Goal: Task Accomplishment & Management: Manage account settings

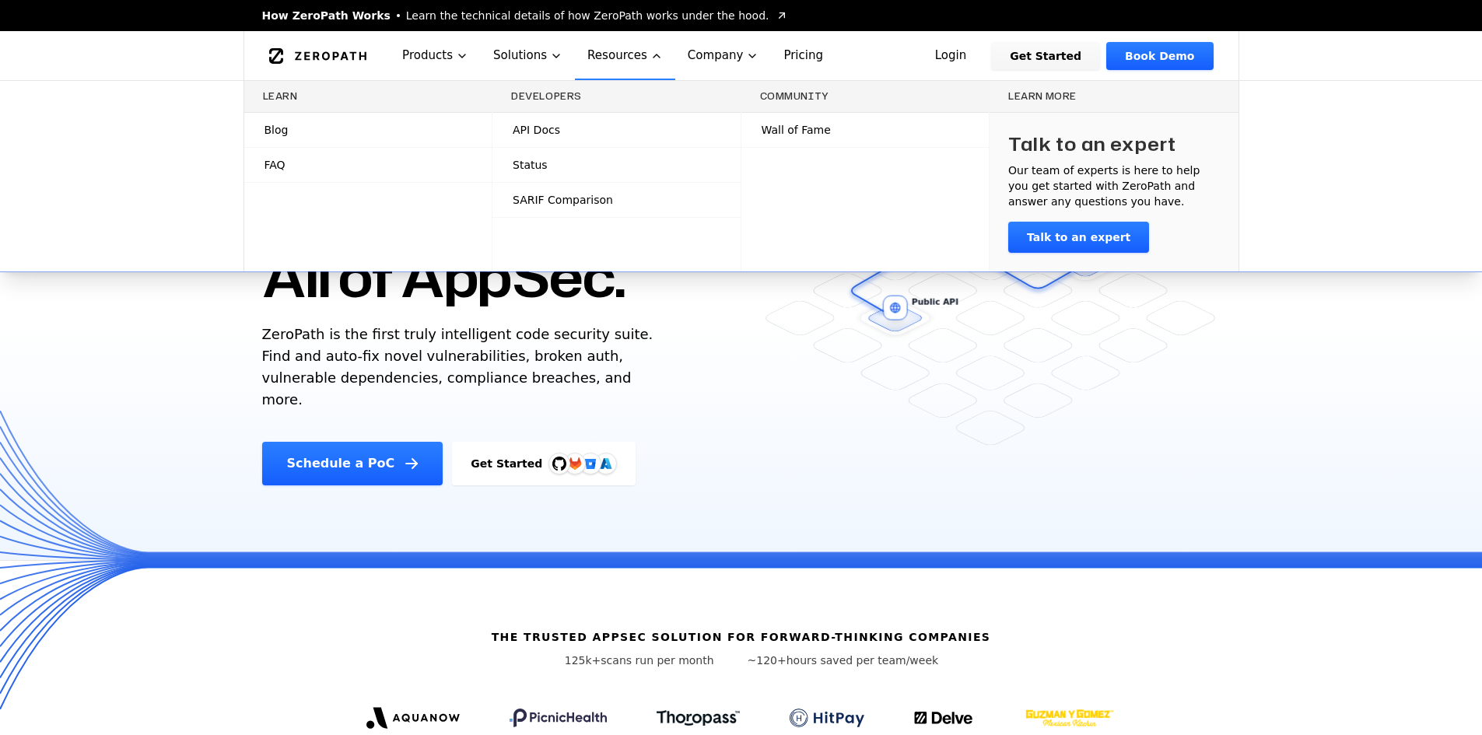
click at [546, 122] on span "API Docs" at bounding box center [536, 130] width 47 height 16
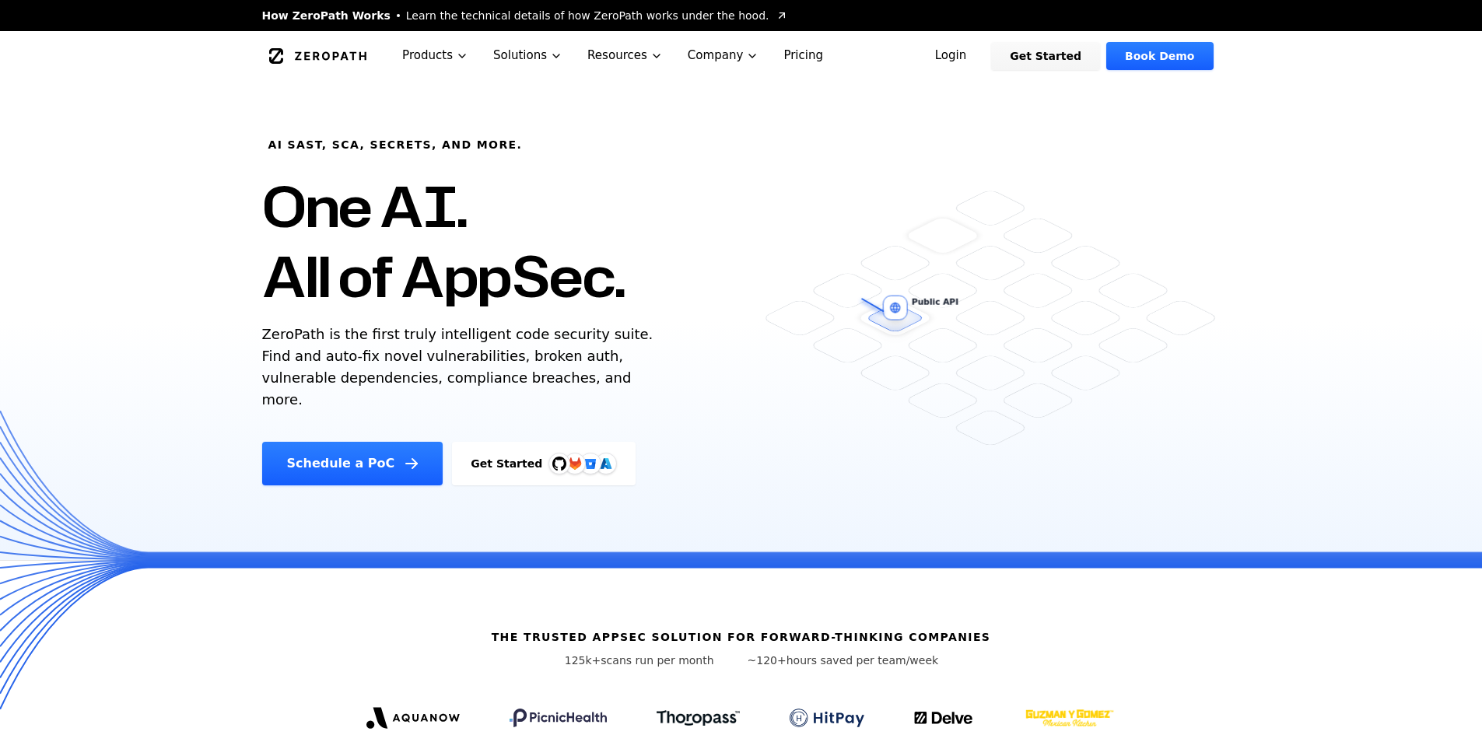
click at [979, 51] on link "Login" at bounding box center [950, 56] width 69 height 28
click at [1047, 56] on link "Get Started" at bounding box center [1045, 56] width 109 height 28
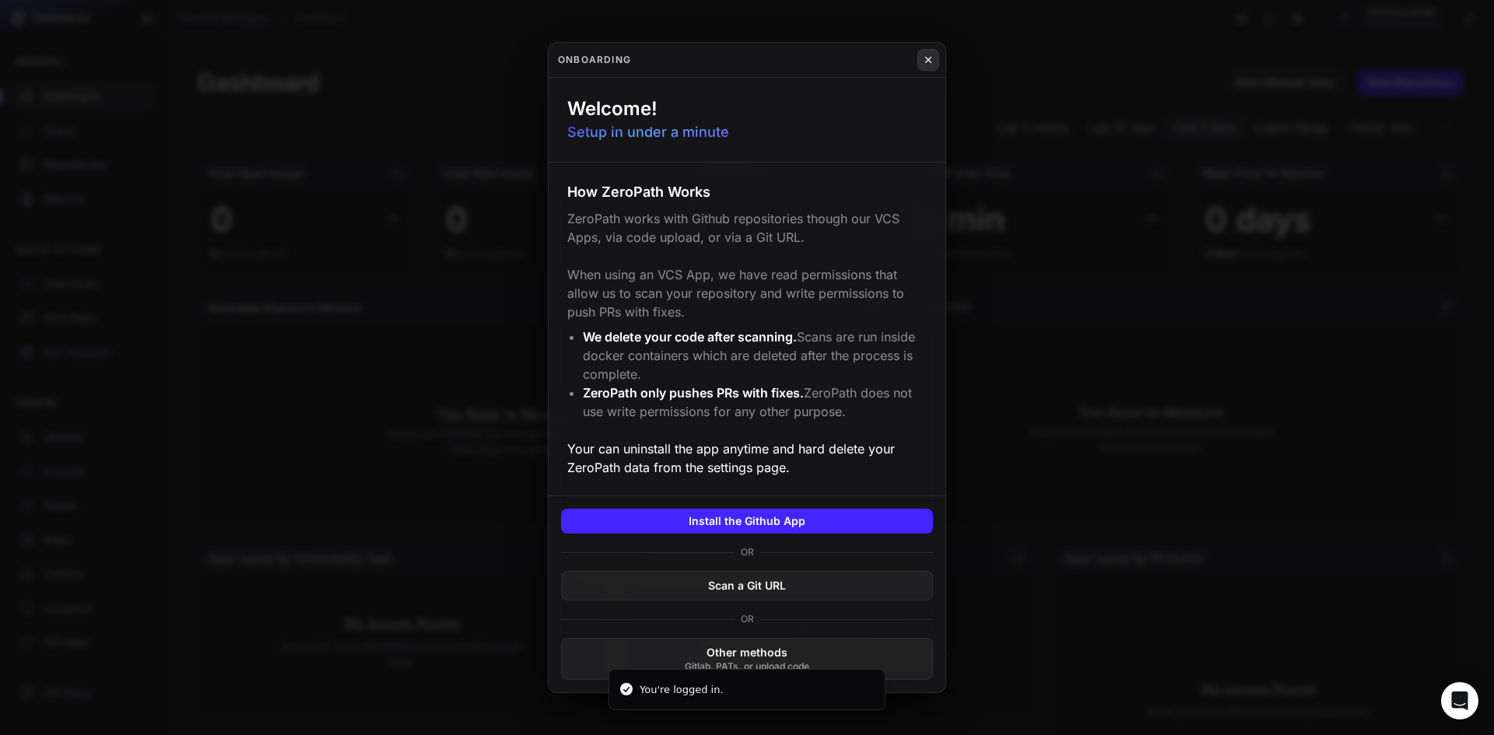
click at [926, 62] on icon at bounding box center [928, 60] width 5 height 5
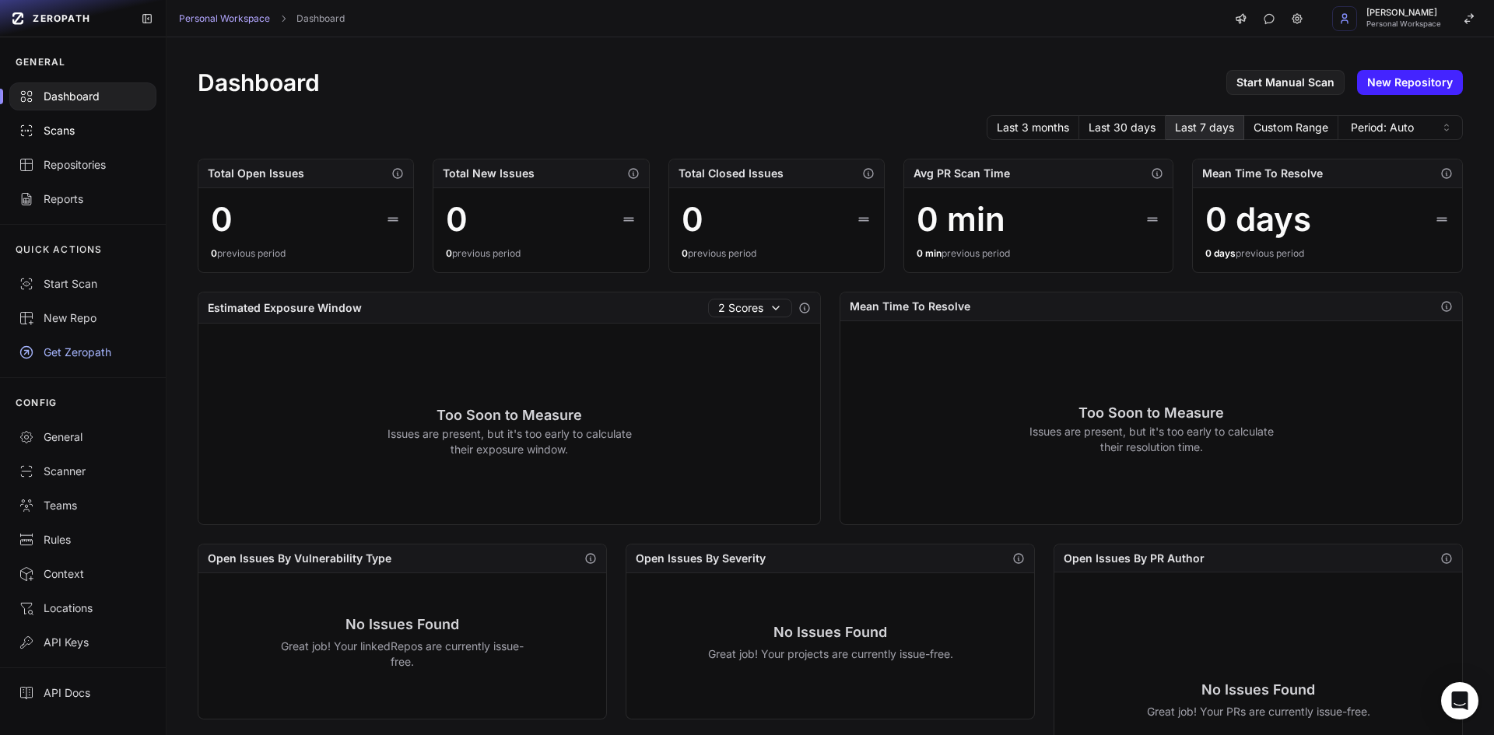
click at [66, 131] on div "Scans" at bounding box center [83, 131] width 128 height 16
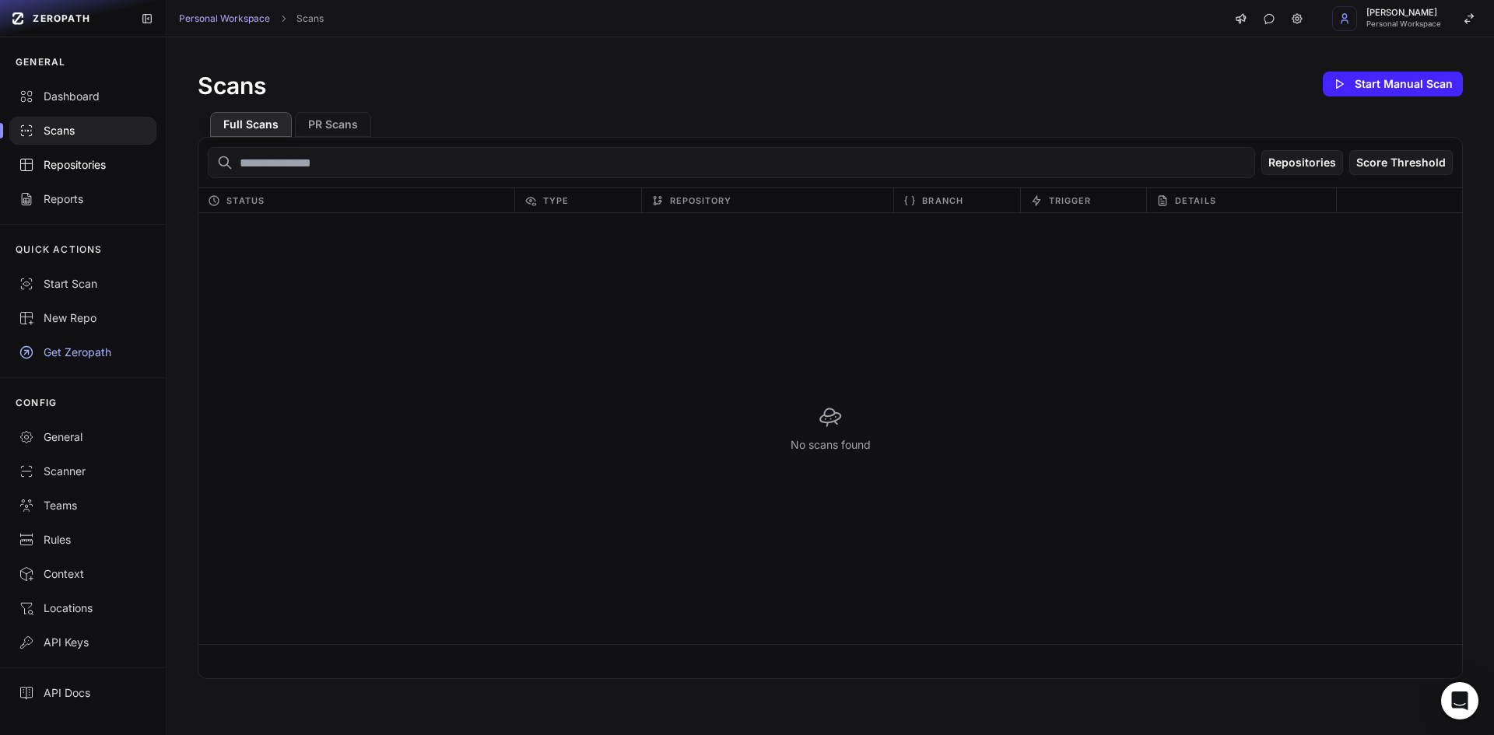
click at [73, 161] on div "Repositories" at bounding box center [83, 165] width 128 height 16
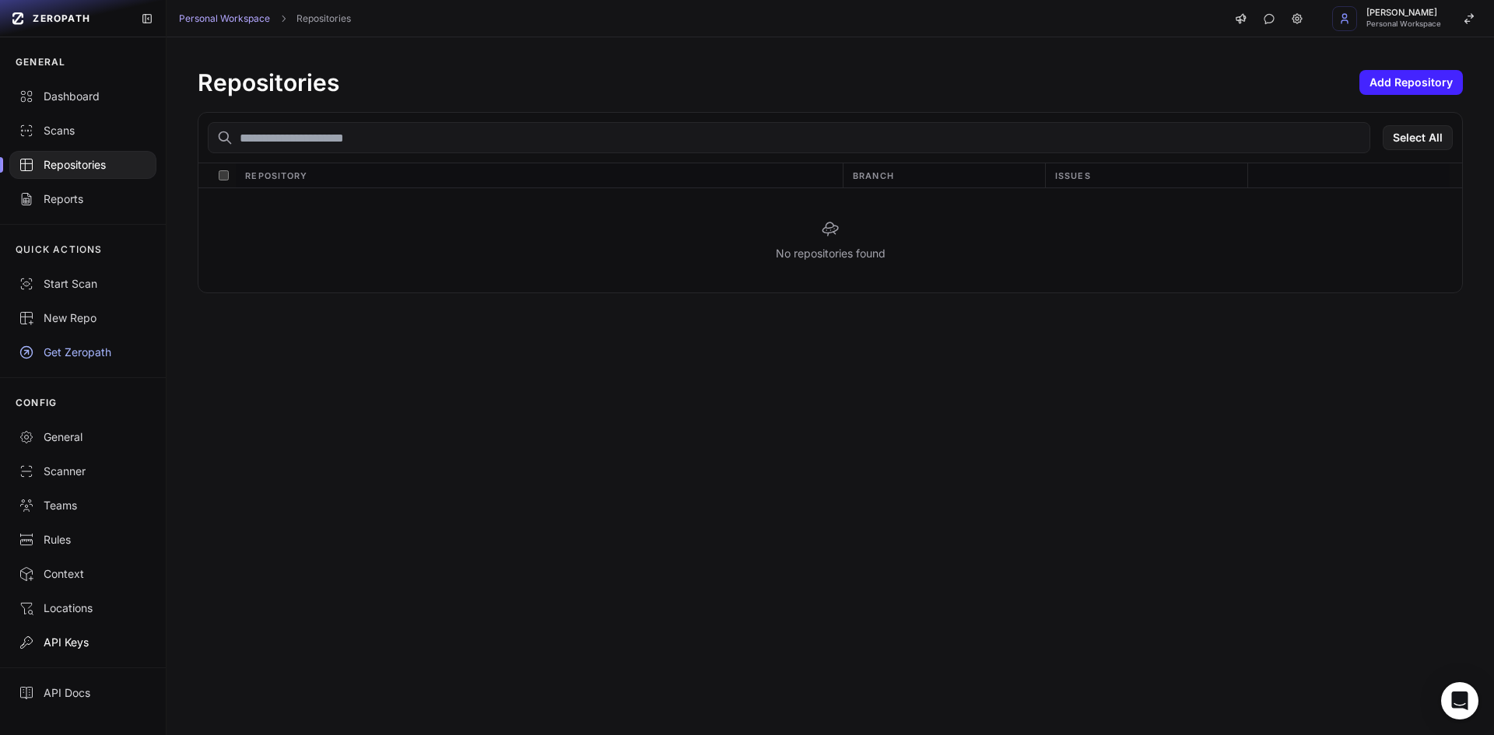
click at [81, 630] on link "API Keys" at bounding box center [83, 642] width 166 height 34
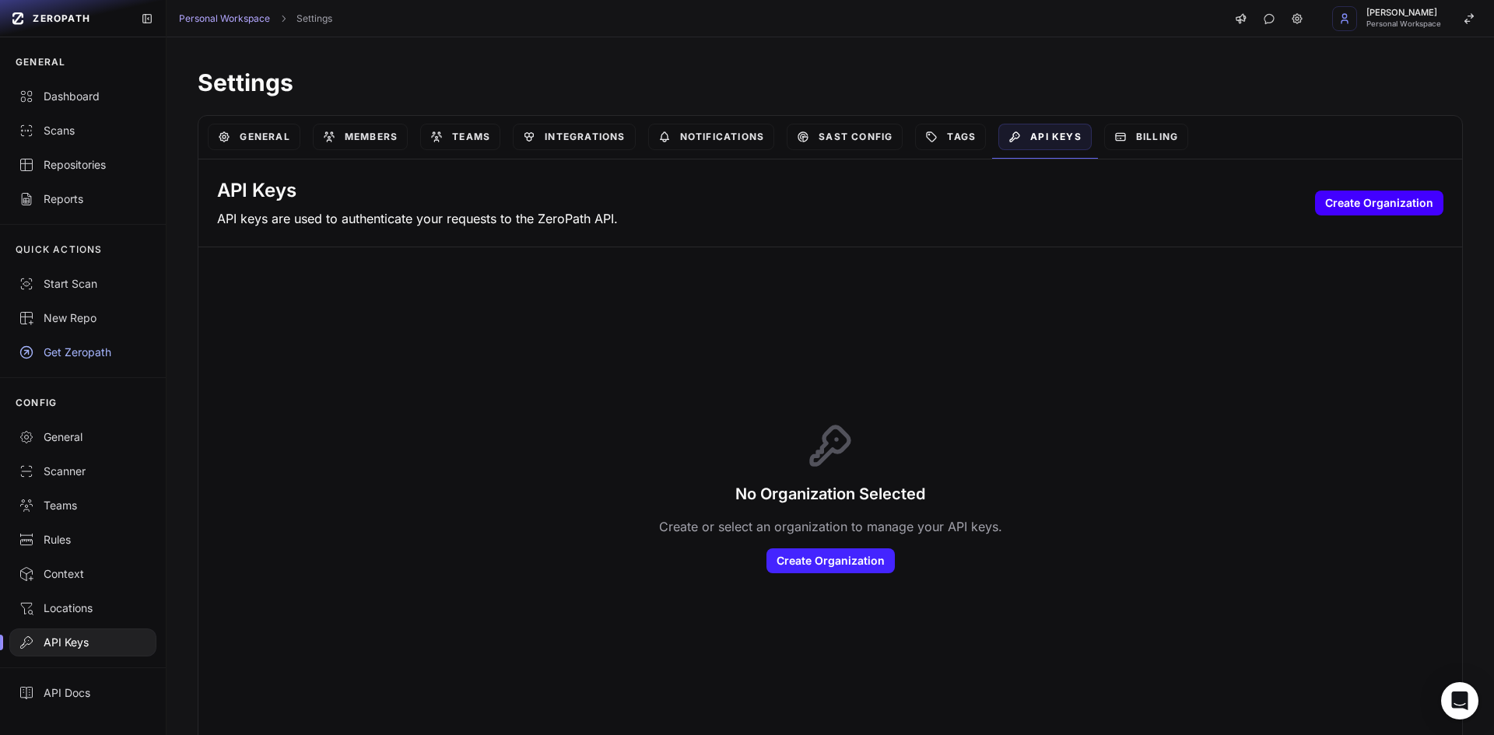
click at [1326, 194] on button "Create Organization" at bounding box center [1379, 203] width 128 height 25
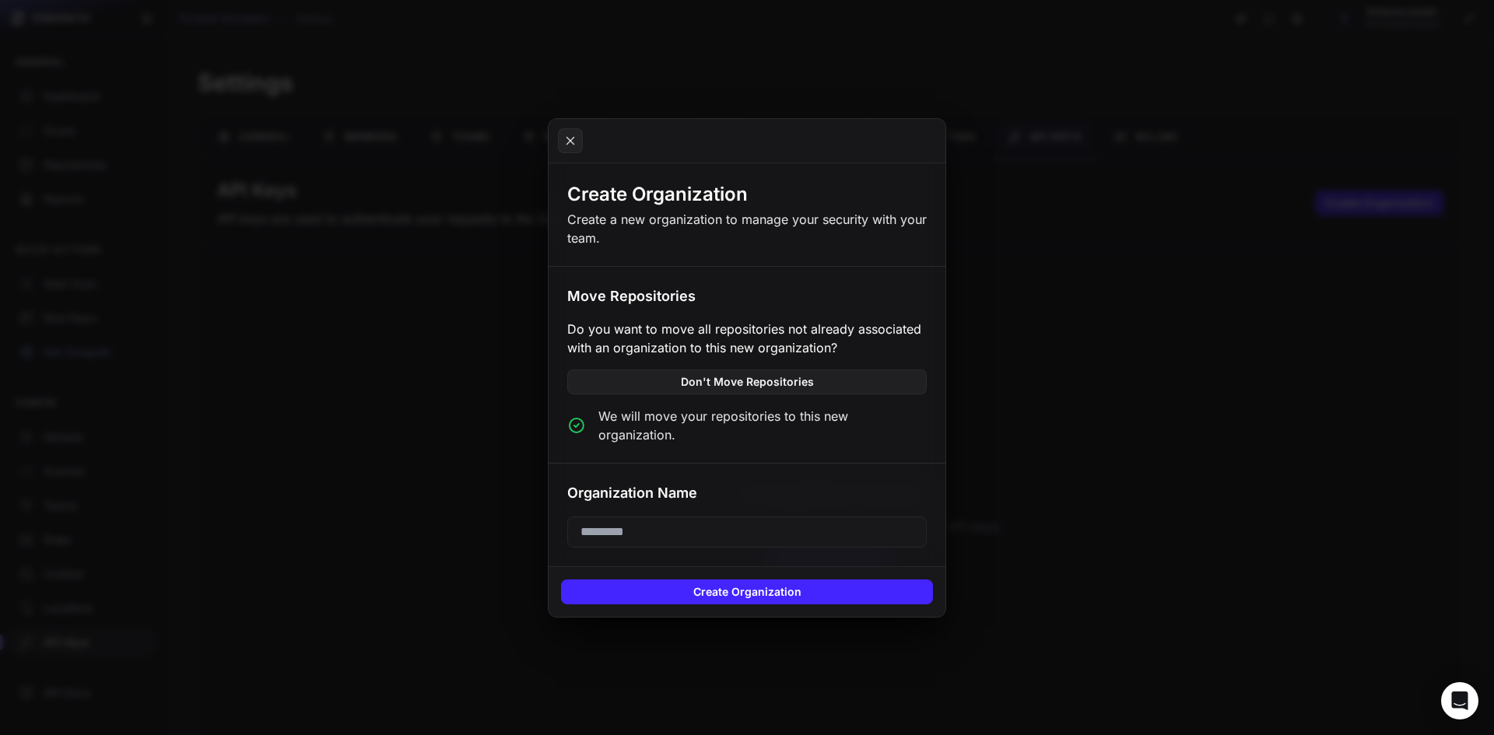
click at [801, 294] on h3 "Move Repositories" at bounding box center [746, 297] width 359 height 22
click at [655, 517] on input "text" at bounding box center [746, 532] width 359 height 31
type input "****"
click at [759, 582] on button "Create Organization" at bounding box center [747, 592] width 372 height 25
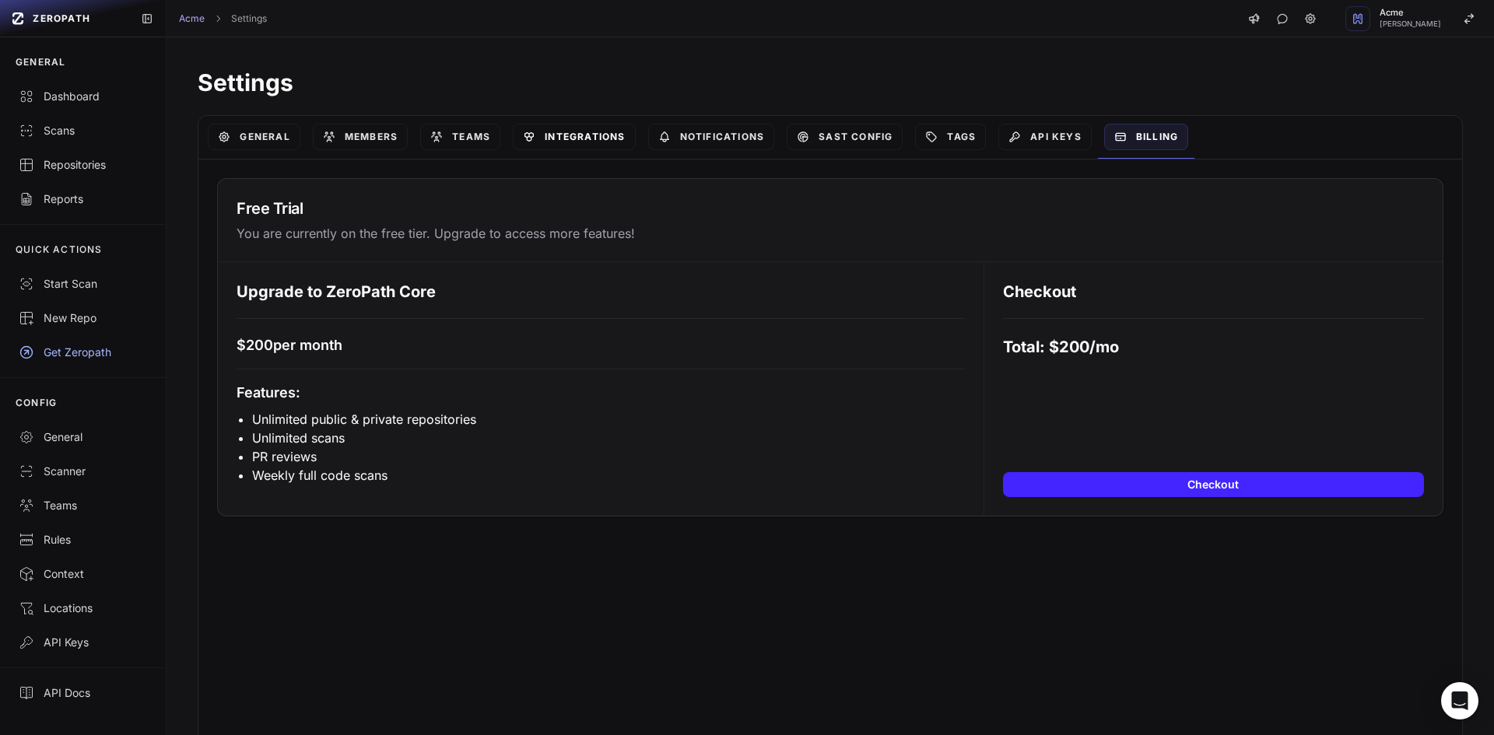
click at [577, 137] on link "Integrations" at bounding box center [574, 137] width 122 height 26
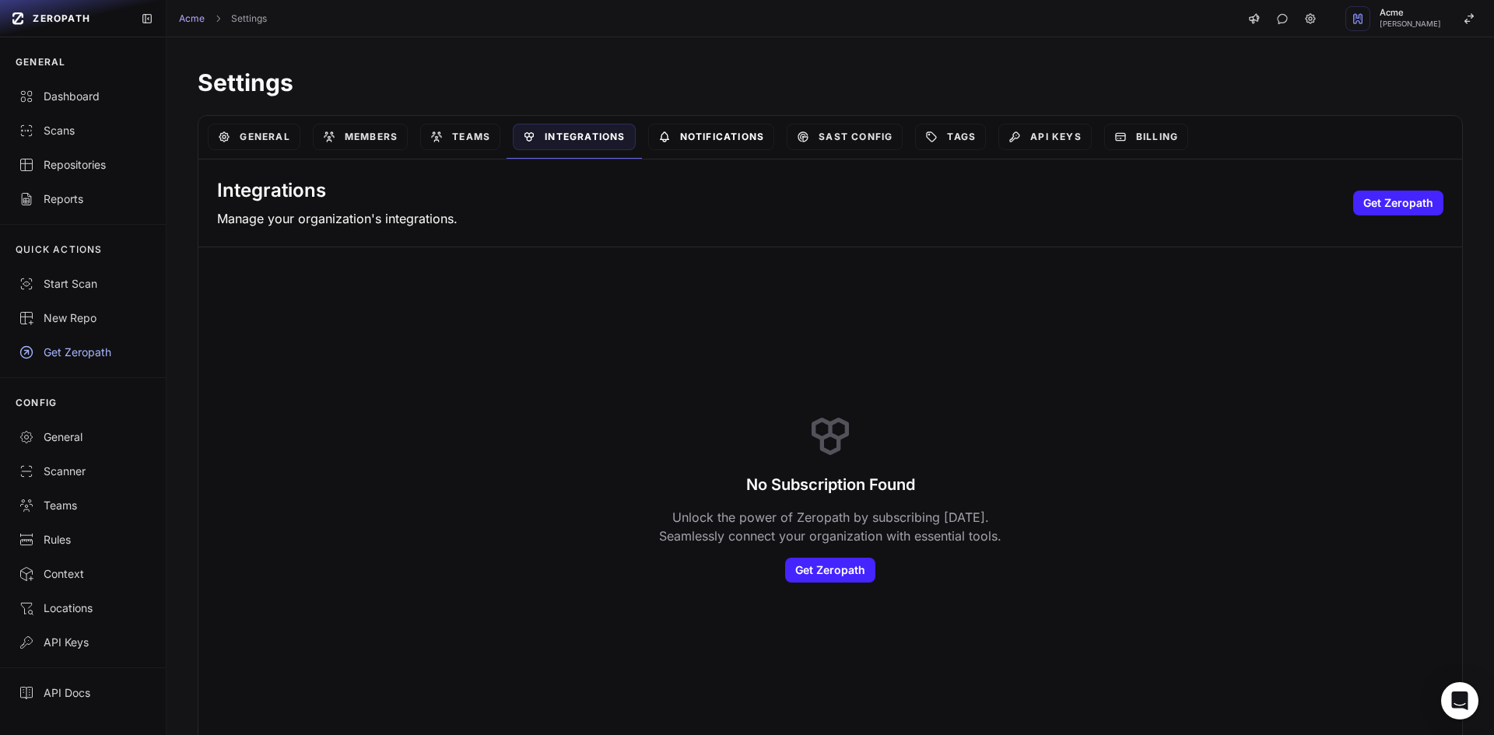
click at [708, 145] on link "Notifications" at bounding box center [711, 137] width 127 height 26
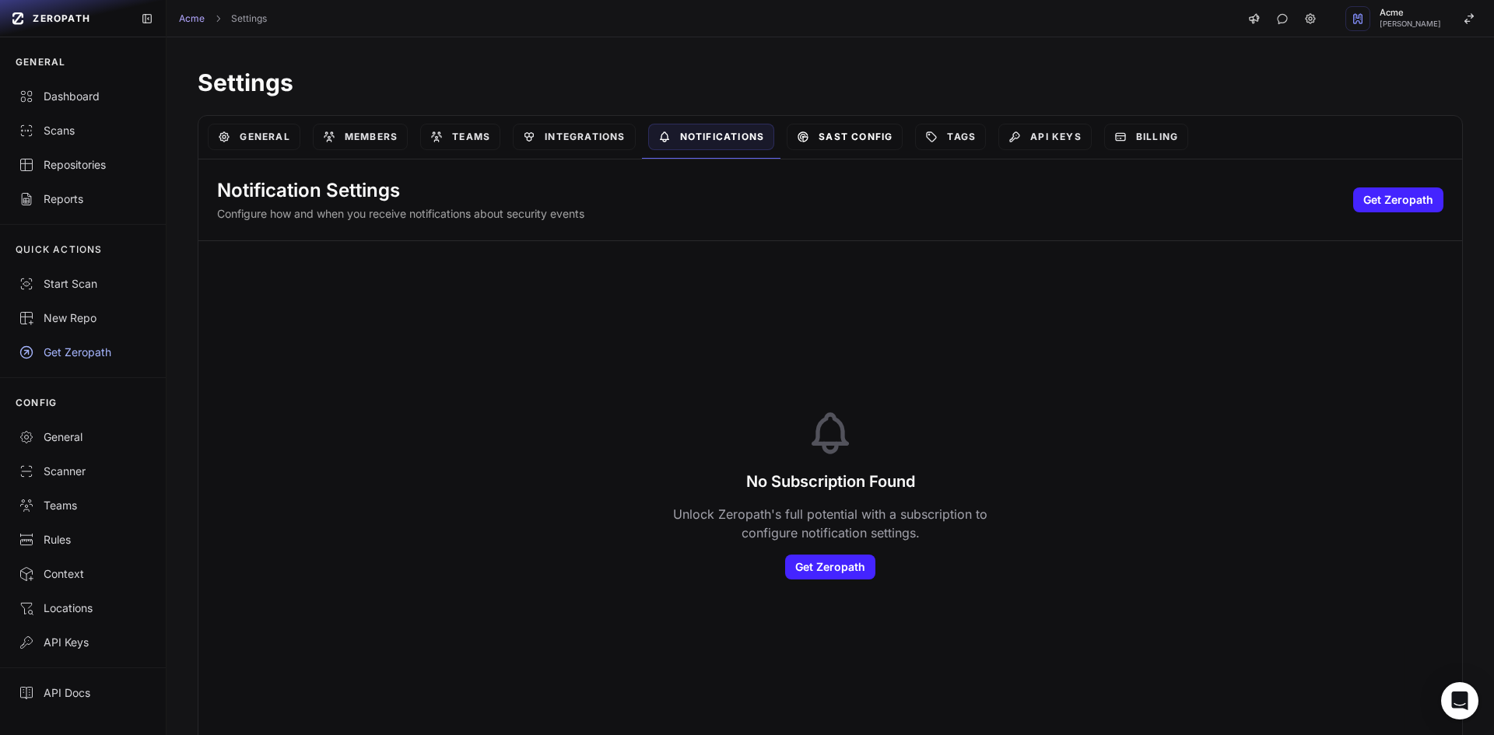
click at [856, 135] on link "SAST Config" at bounding box center [845, 137] width 116 height 26
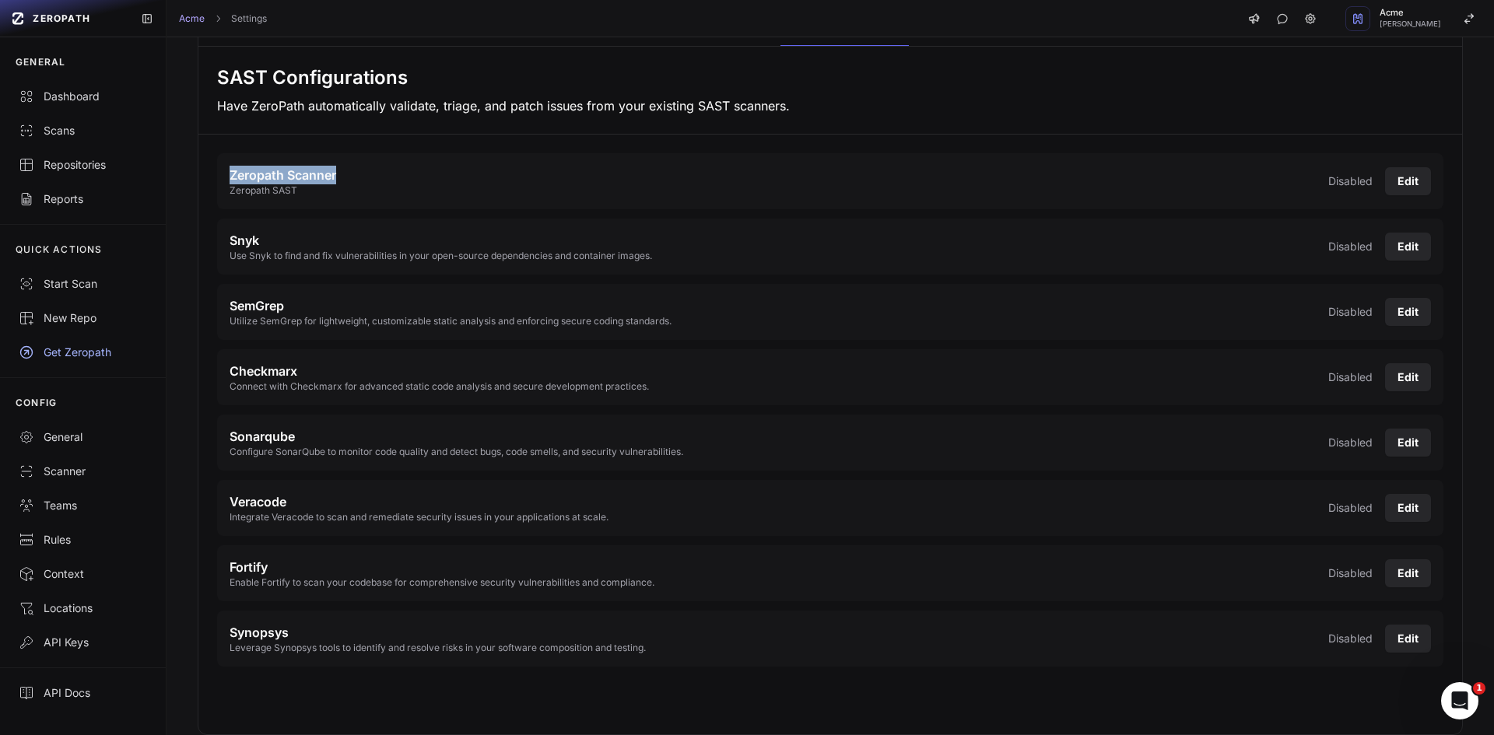
drag, startPoint x: 342, startPoint y: 170, endPoint x: 216, endPoint y: 179, distance: 126.4
click at [216, 179] on div "Zeropath Scanner Zeropath SAST Disabled Edit Snyk Use Snyk to find and fix vuln…" at bounding box center [829, 410] width 1263 height 551
drag, startPoint x: 288, startPoint y: 306, endPoint x: 221, endPoint y: 309, distance: 67.0
click at [221, 309] on div "SemGrep Utilize SemGrep for lightweight, customizable static analysis and enfor…" at bounding box center [830, 312] width 1226 height 56
drag, startPoint x: 314, startPoint y: 372, endPoint x: 227, endPoint y: 373, distance: 86.4
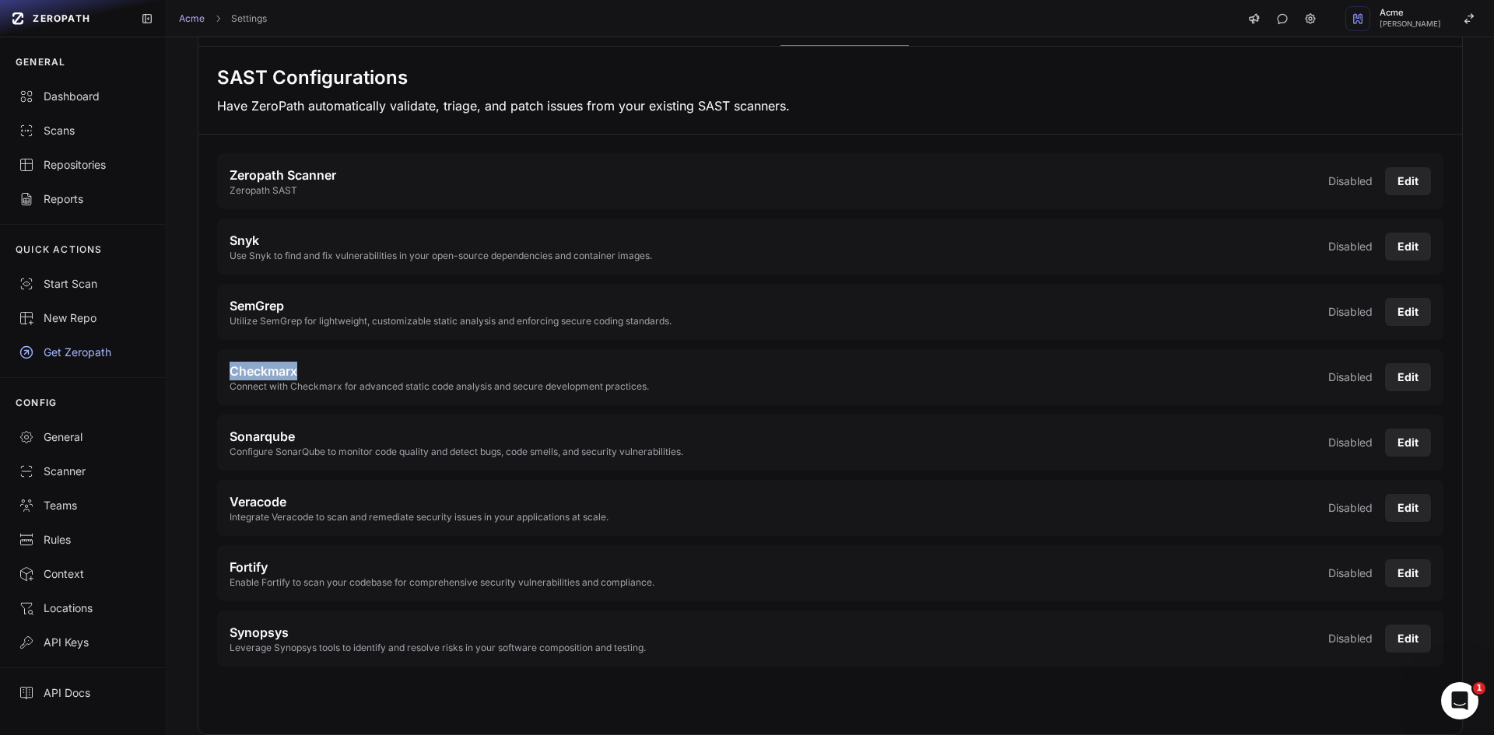
click at [227, 373] on div "Checkmarx Connect with Checkmarx for advanced static code analysis and secure d…" at bounding box center [830, 377] width 1226 height 56
click at [88, 471] on div "Scanner" at bounding box center [83, 472] width 128 height 16
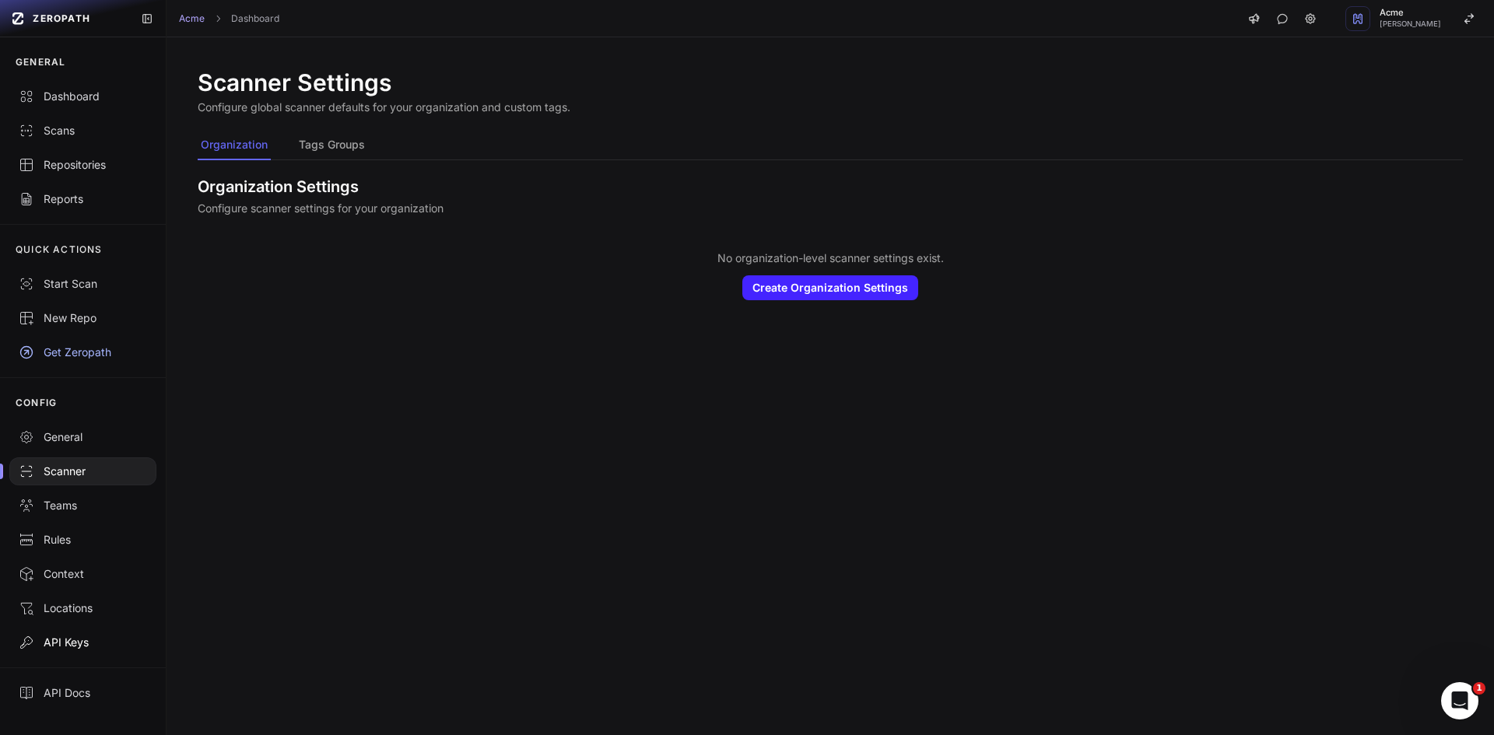
click at [89, 644] on div "API Keys" at bounding box center [83, 643] width 128 height 16
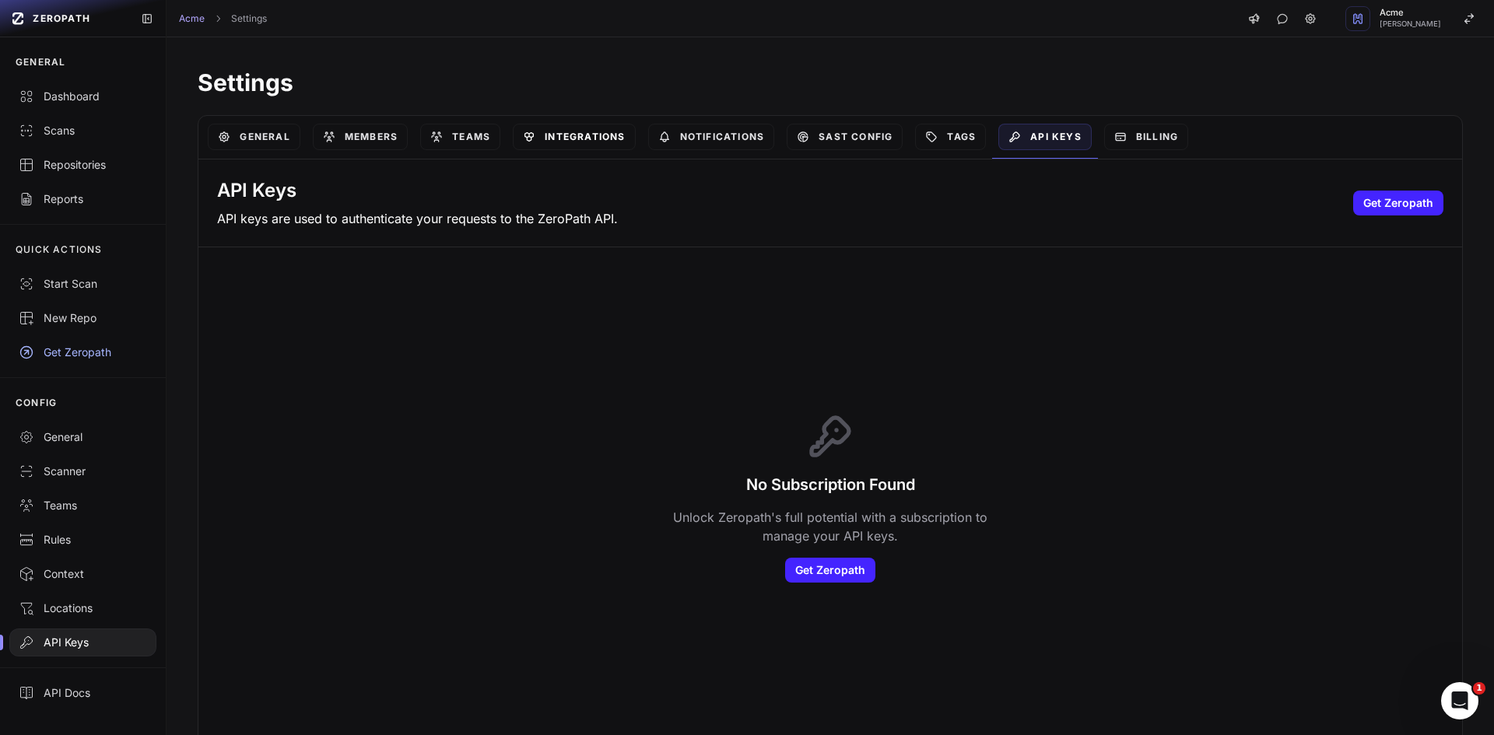
click at [586, 135] on link "Integrations" at bounding box center [574, 137] width 122 height 26
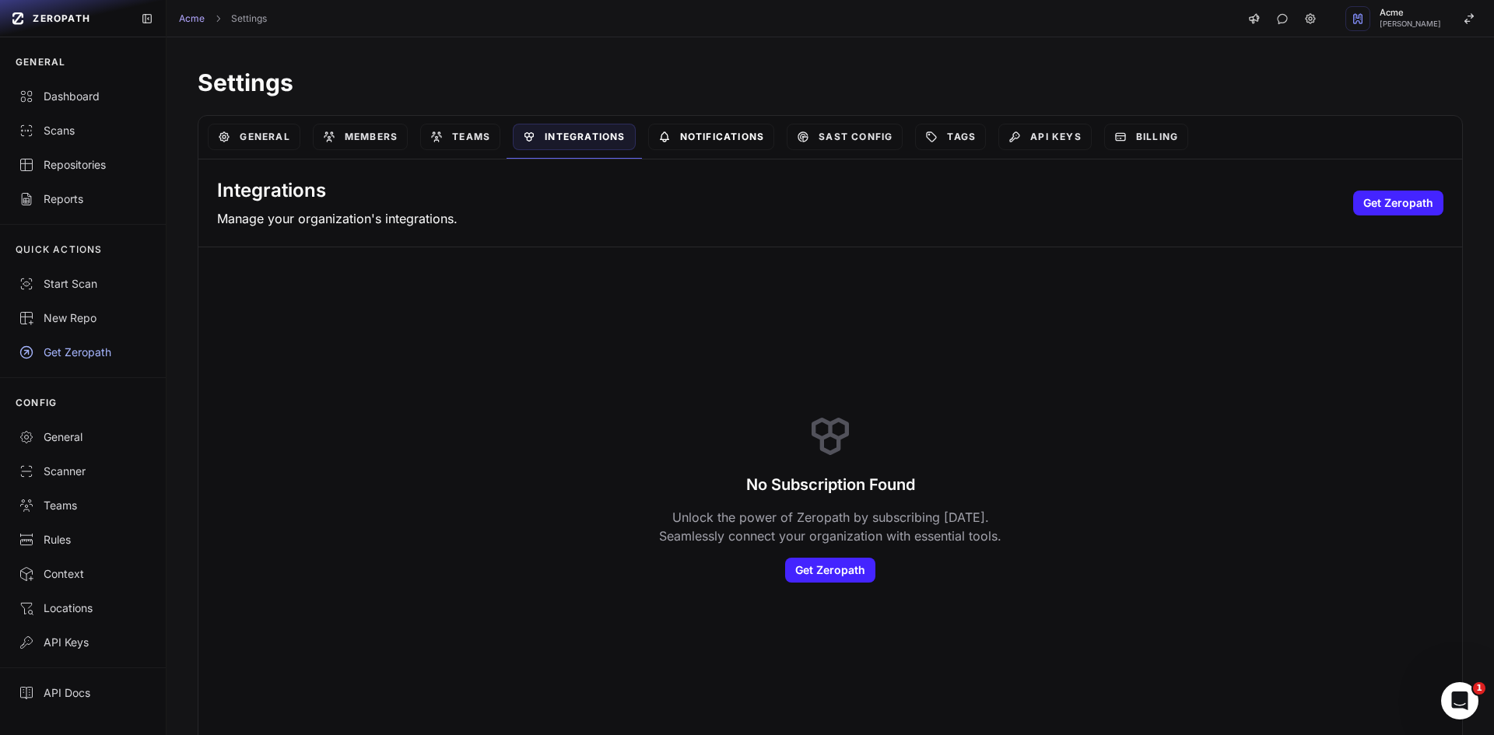
click at [729, 140] on link "Notifications" at bounding box center [711, 137] width 127 height 26
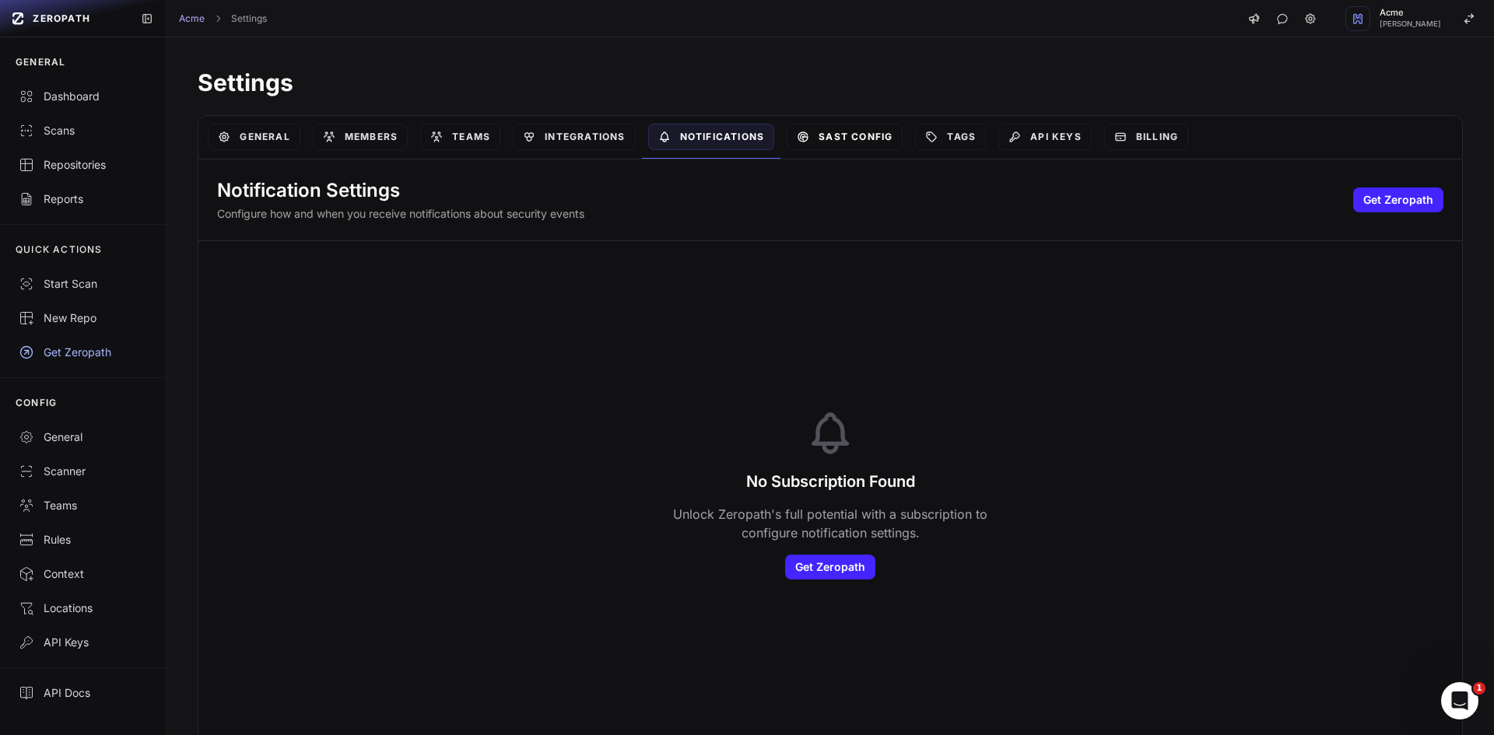
click at [870, 144] on link "SAST Config" at bounding box center [845, 137] width 116 height 26
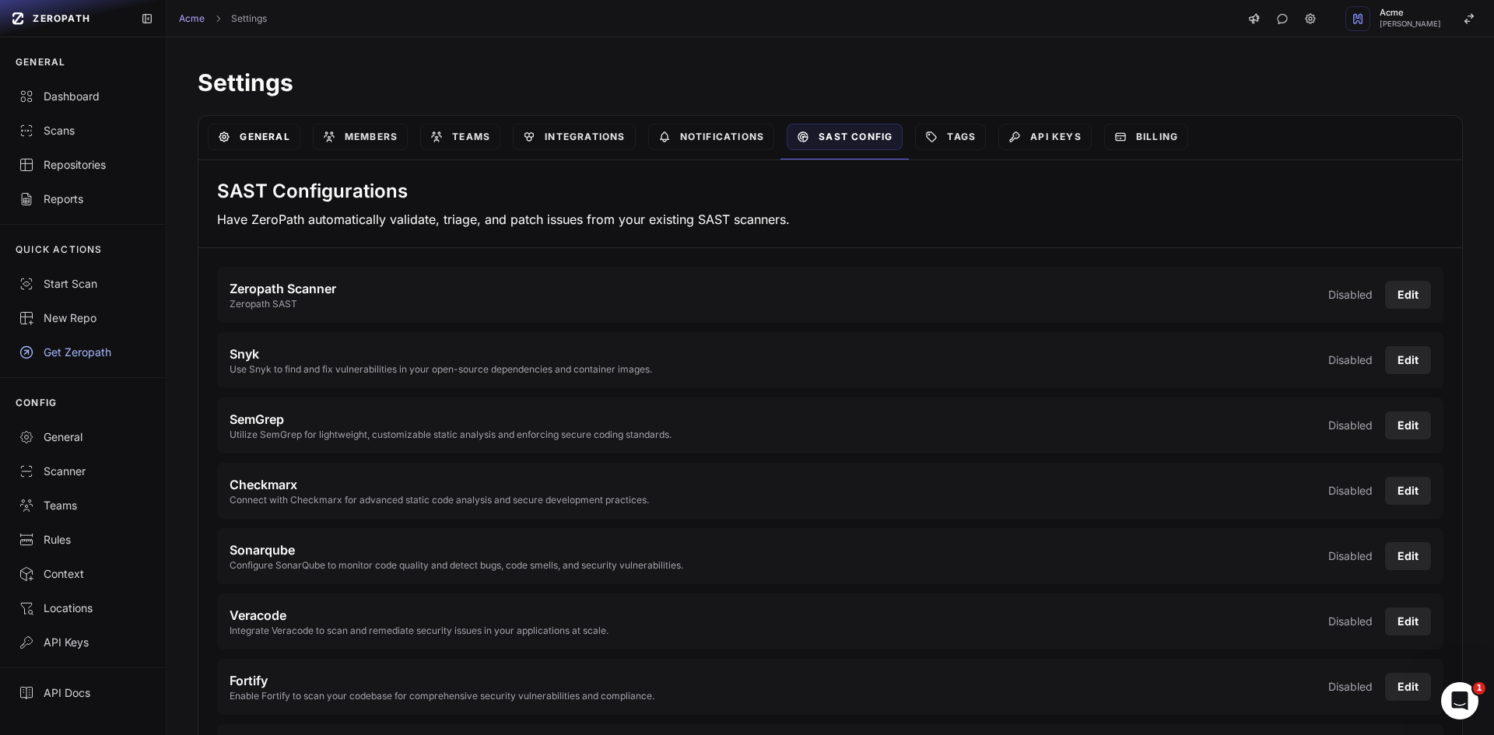
click at [262, 146] on link "General" at bounding box center [254, 137] width 92 height 26
